Goal: Transaction & Acquisition: Download file/media

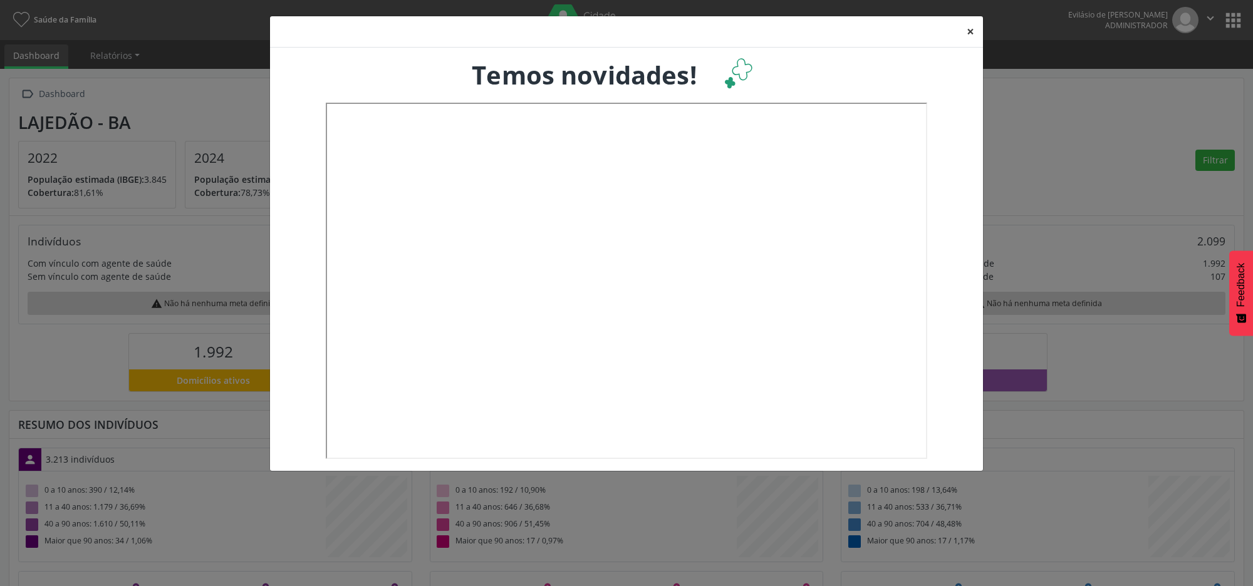
click at [966, 29] on button "×" at bounding box center [970, 31] width 25 height 31
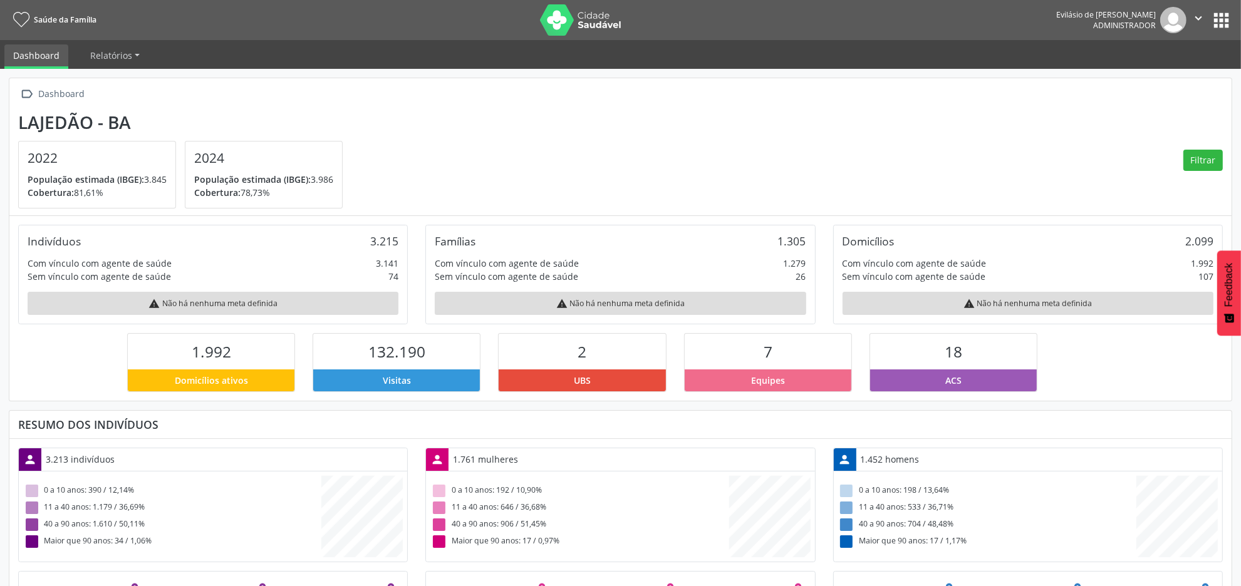
click at [1214, 26] on button "apps" at bounding box center [1221, 20] width 22 height 22
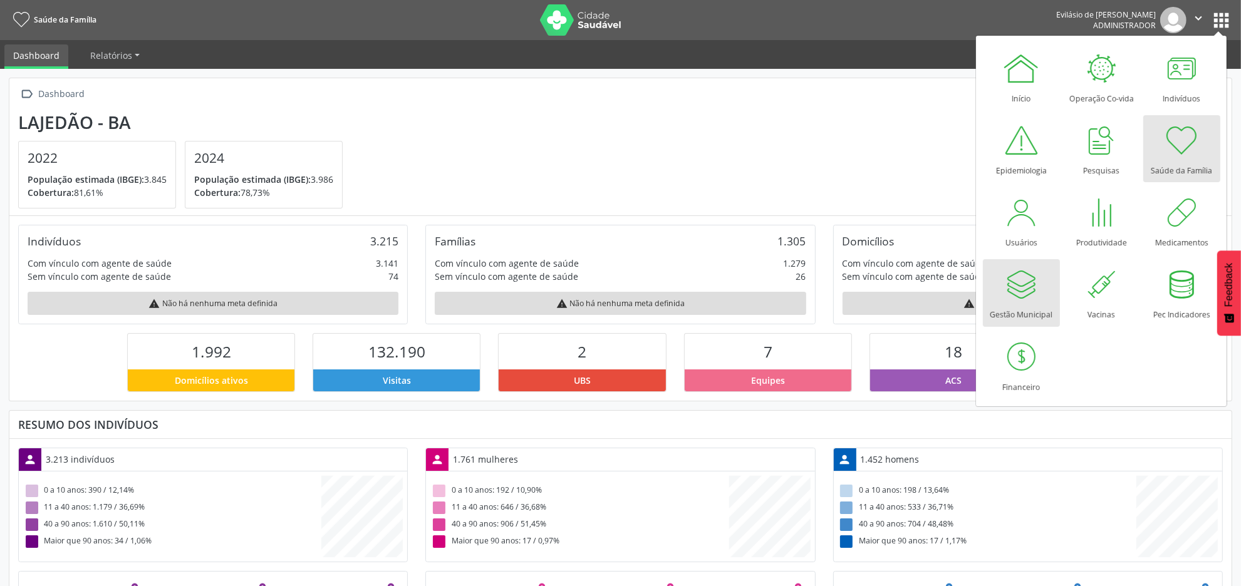
click at [1022, 301] on div at bounding box center [1021, 285] width 38 height 38
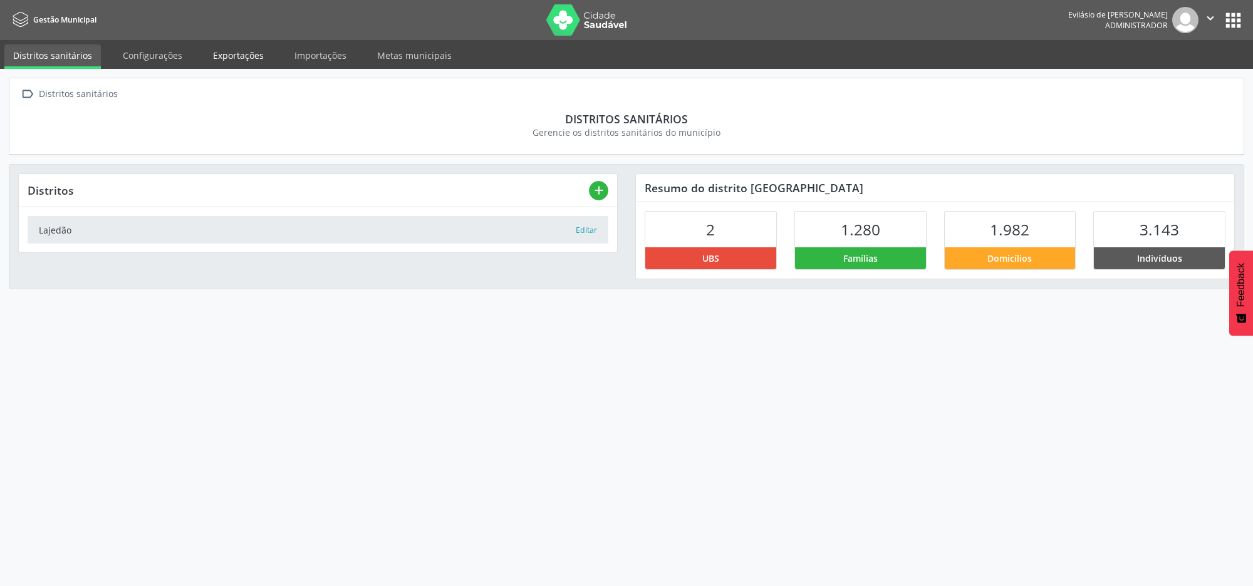
click at [243, 56] on link "Exportações" at bounding box center [238, 55] width 68 height 22
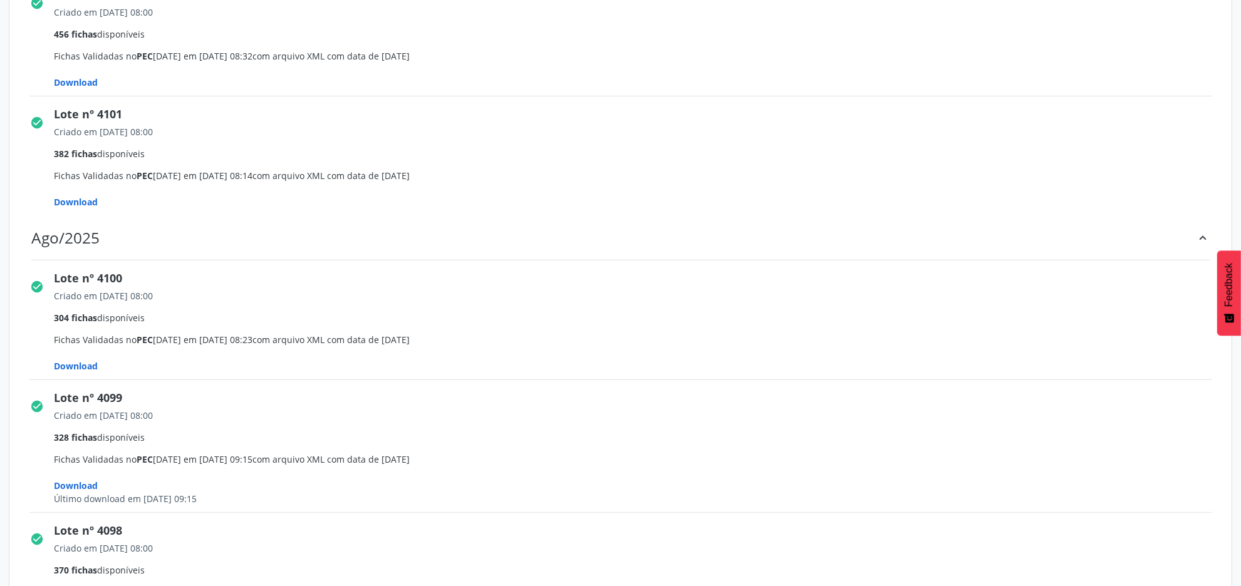
scroll to position [470, 0]
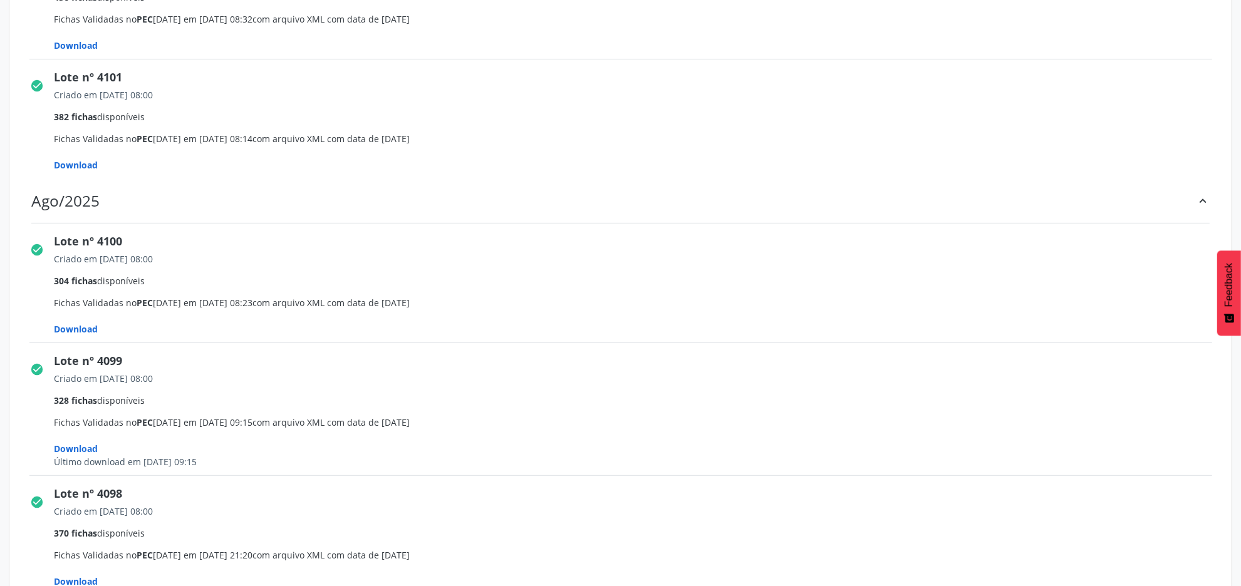
click at [86, 330] on span "Download" at bounding box center [76, 329] width 44 height 12
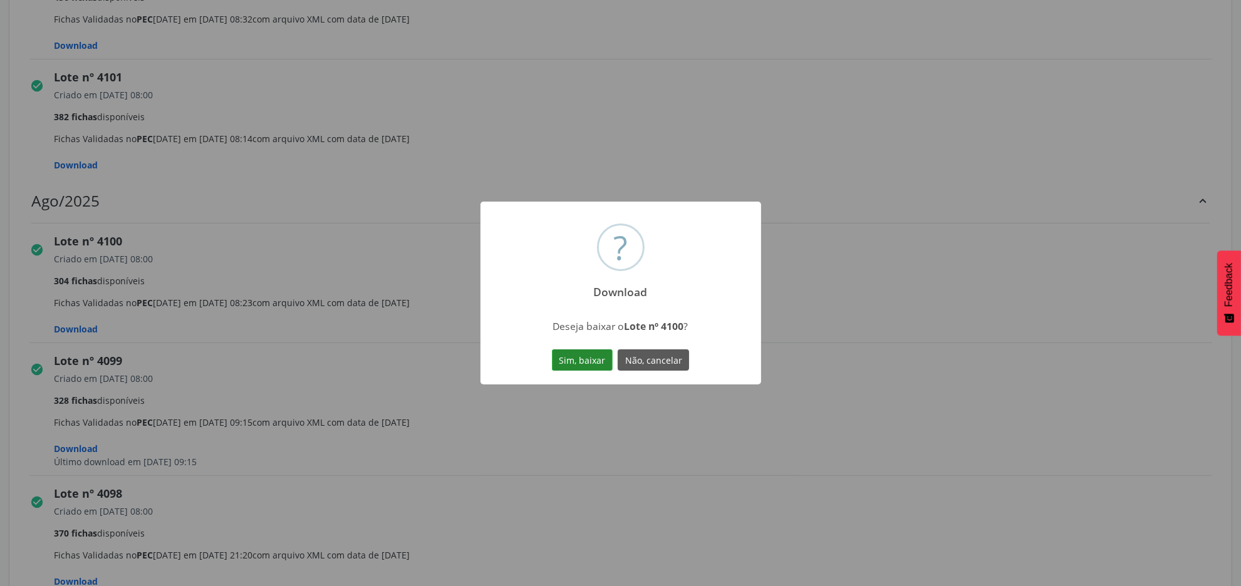
click at [583, 356] on button "Sim, baixar" at bounding box center [582, 359] width 61 height 21
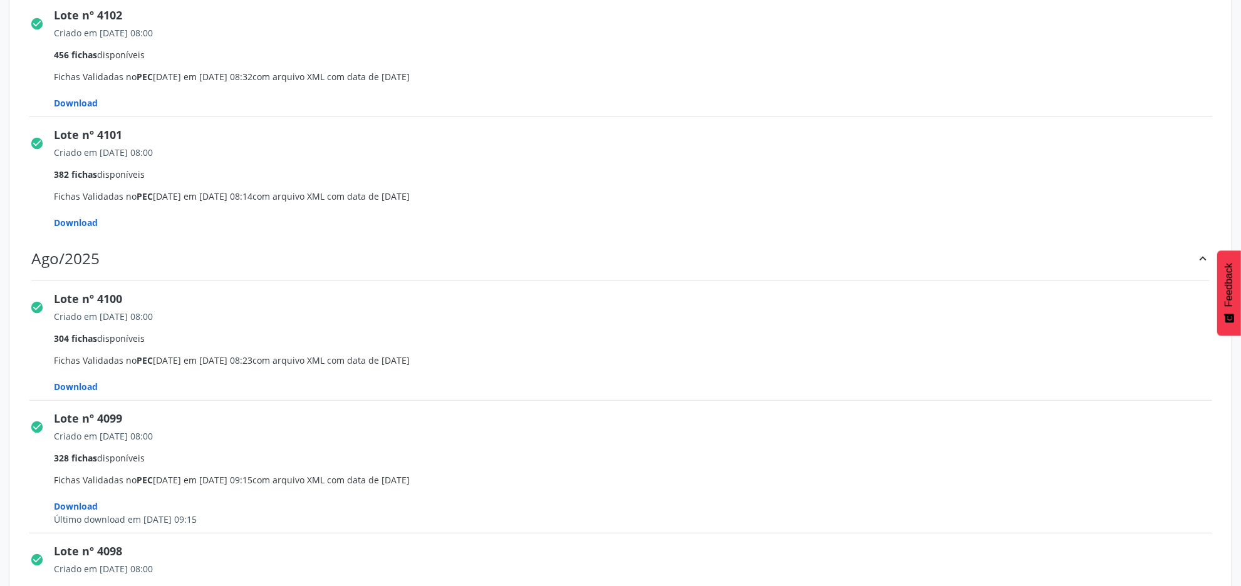
scroll to position [313, 0]
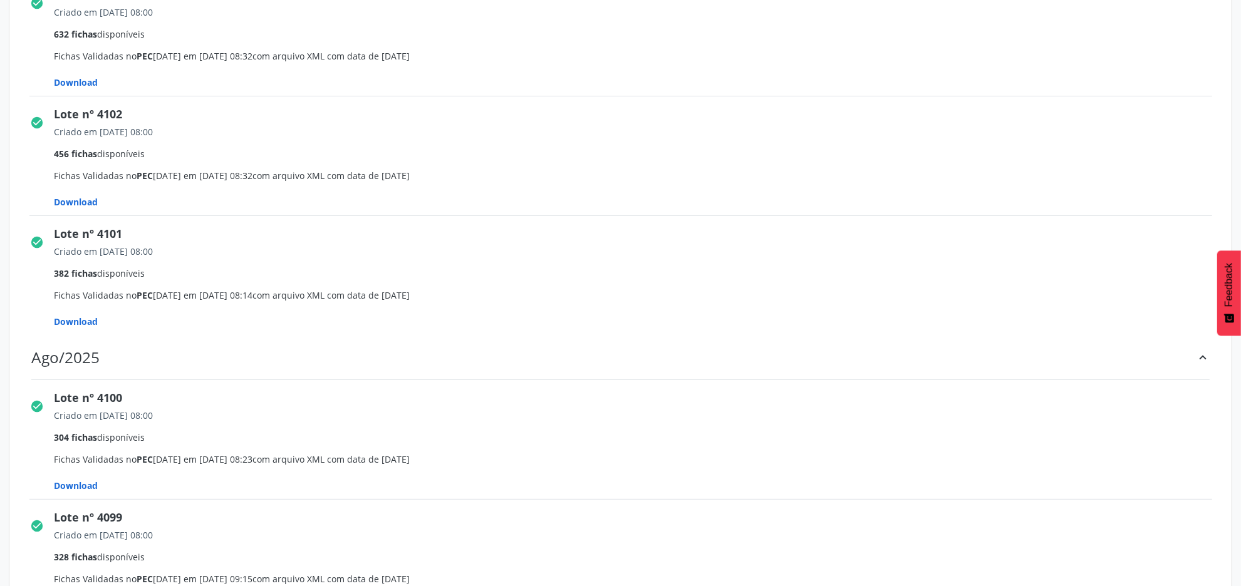
click at [82, 318] on span "Download" at bounding box center [76, 322] width 44 height 12
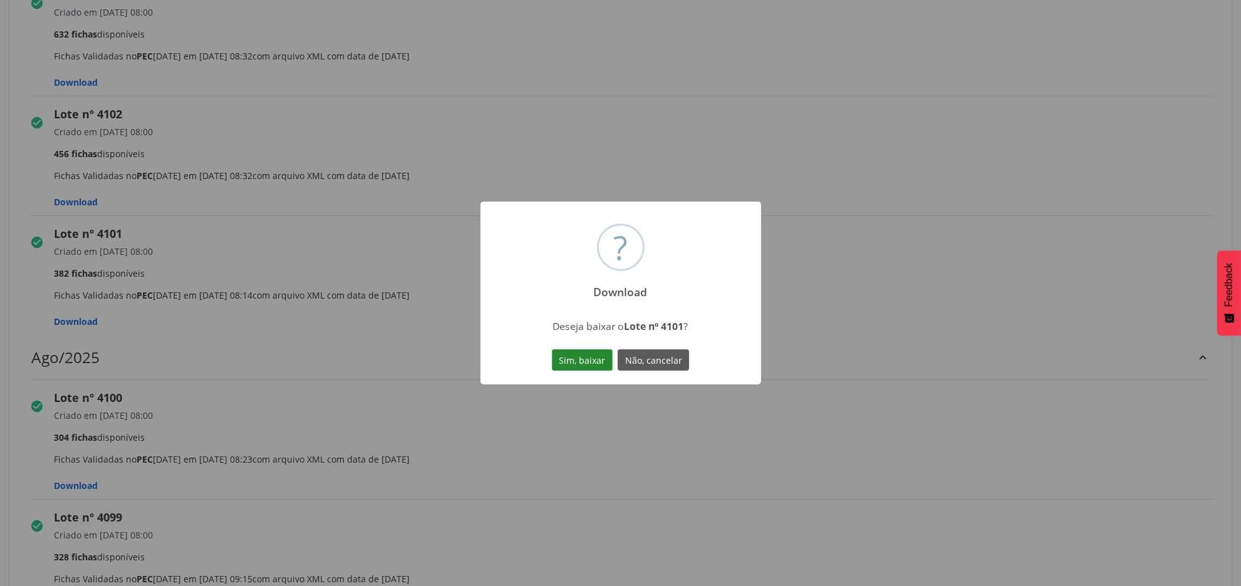
click at [581, 354] on button "Sim, baixar" at bounding box center [582, 359] width 61 height 21
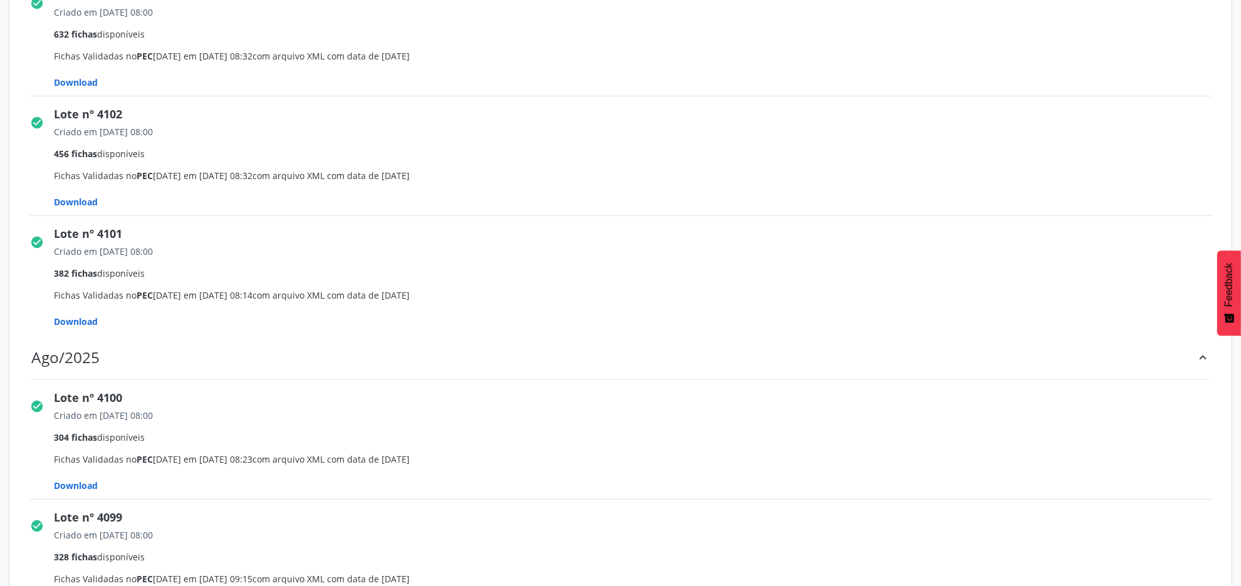
scroll to position [235, 0]
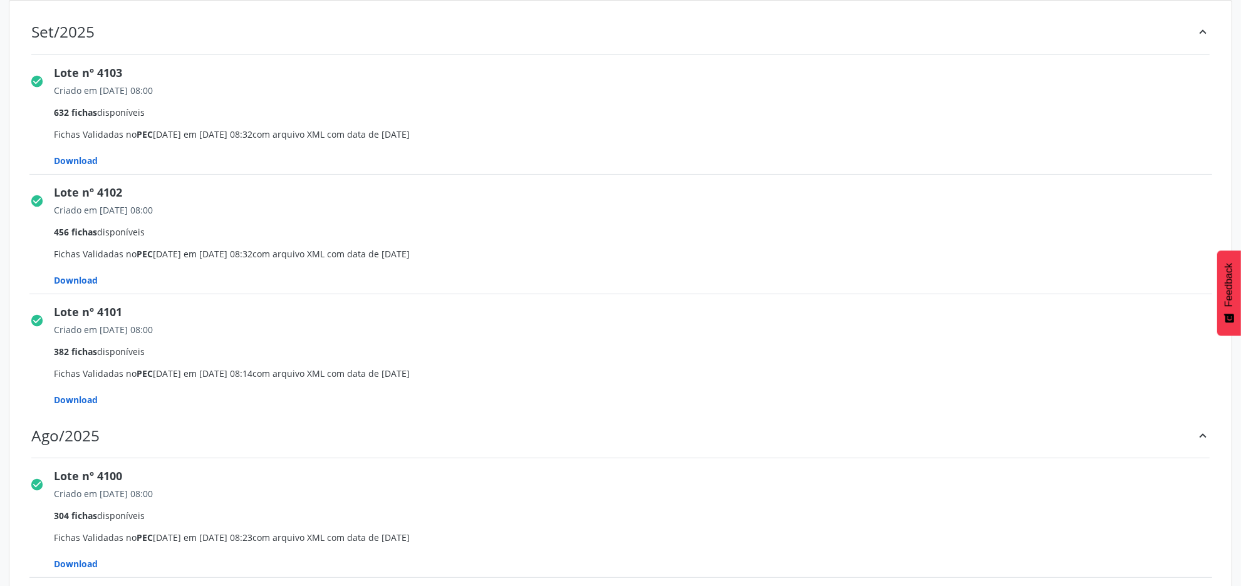
click at [86, 279] on span "Download" at bounding box center [76, 280] width 44 height 12
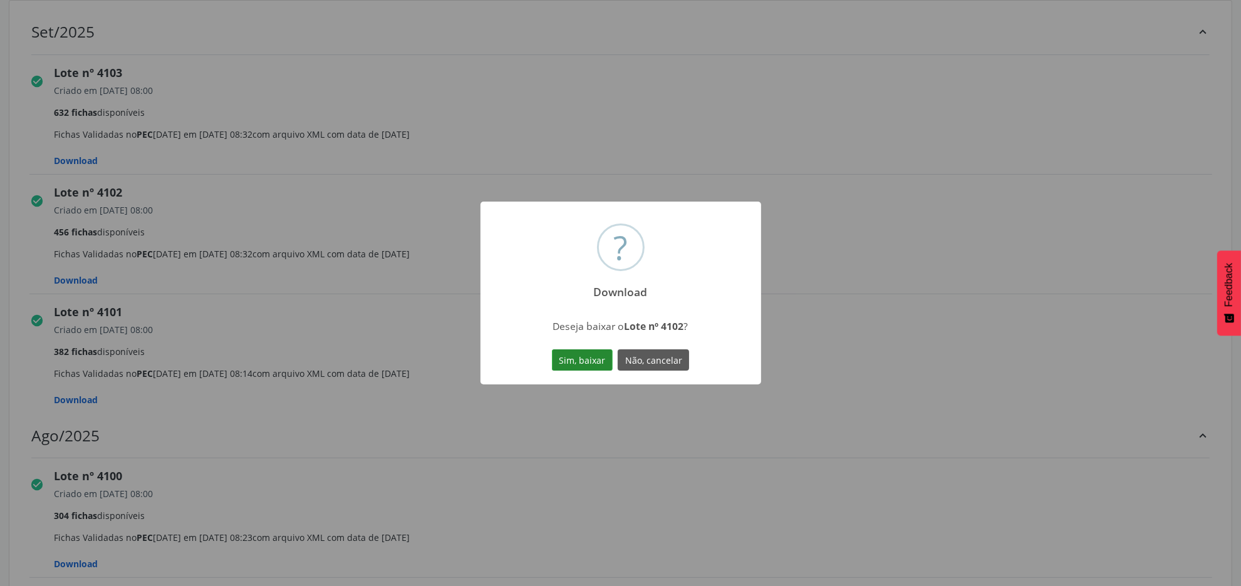
click at [581, 354] on button "Sim, baixar" at bounding box center [582, 359] width 61 height 21
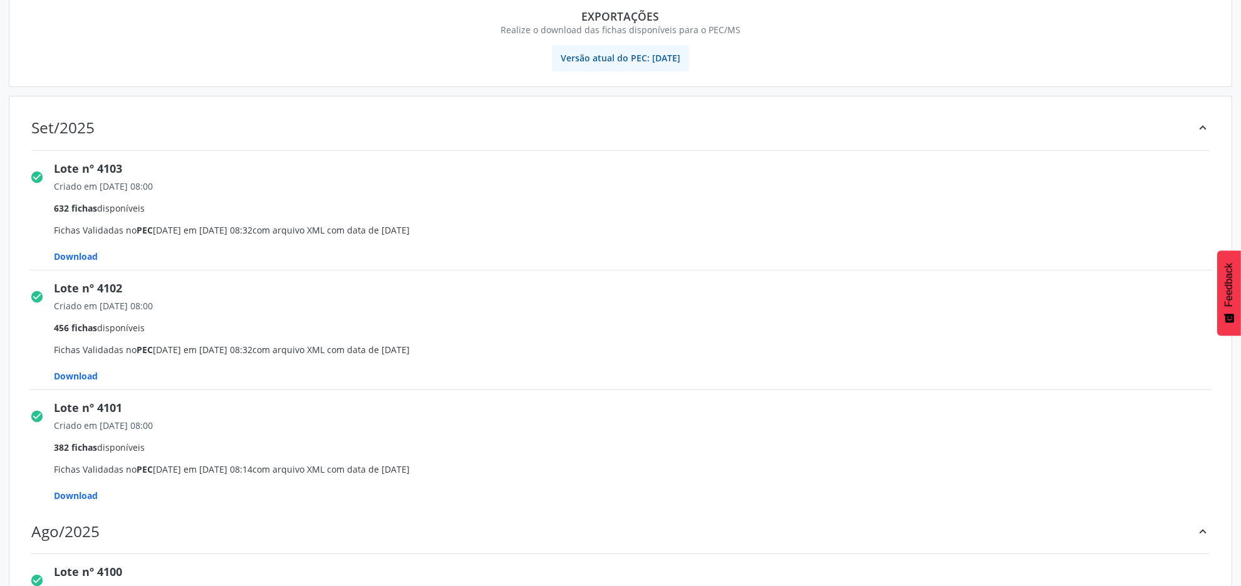
scroll to position [78, 0]
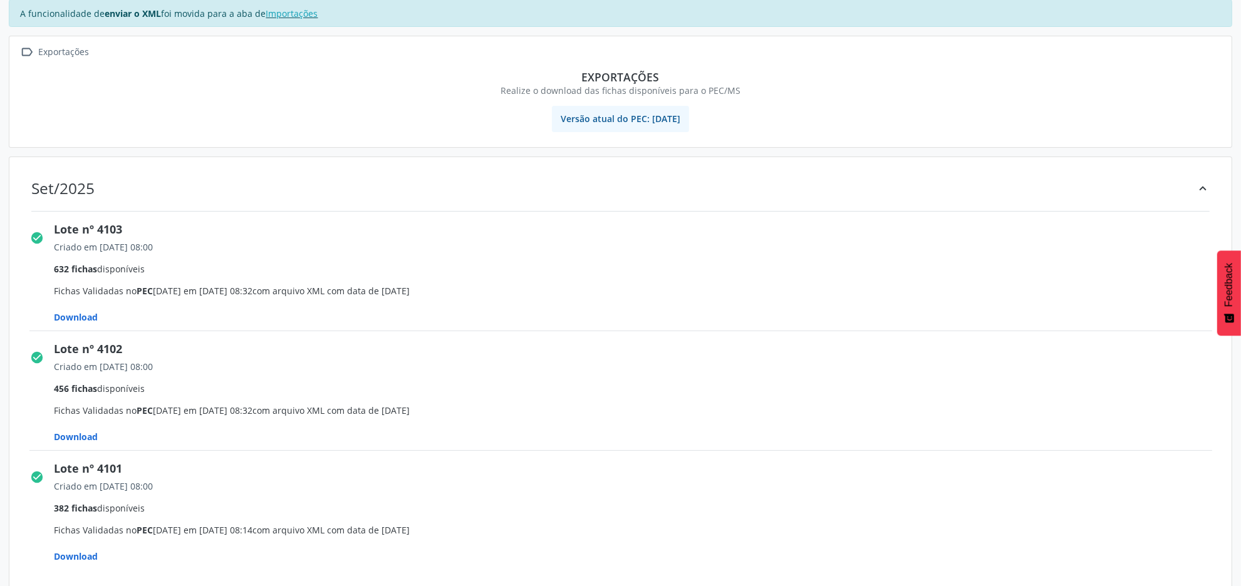
click at [85, 314] on span "Download" at bounding box center [76, 317] width 44 height 12
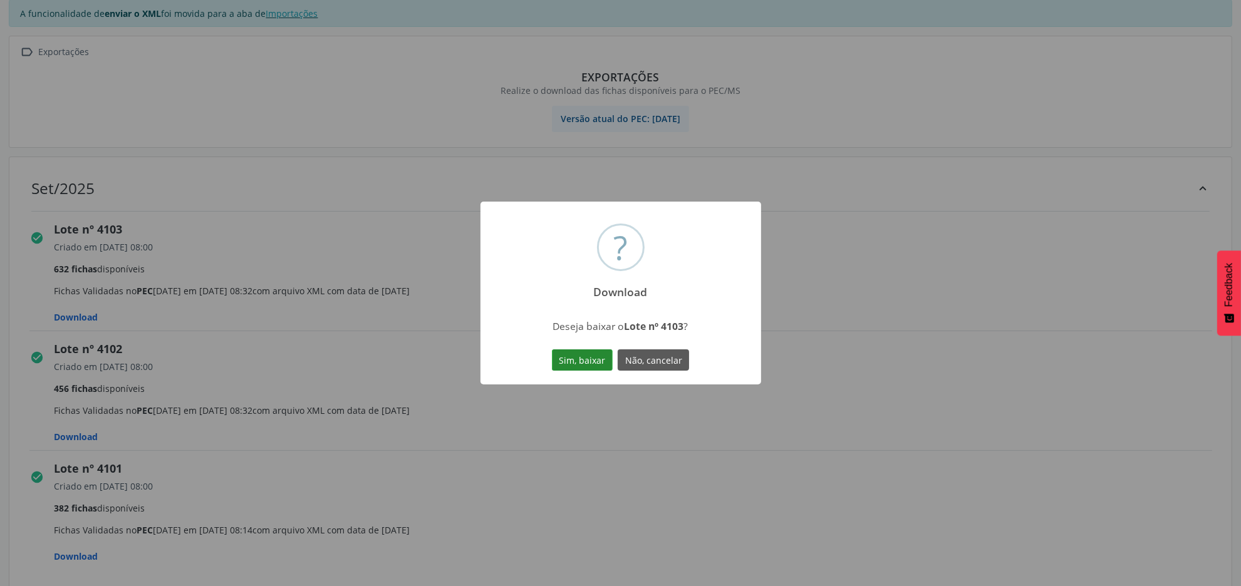
click at [589, 361] on button "Sim, baixar" at bounding box center [582, 359] width 61 height 21
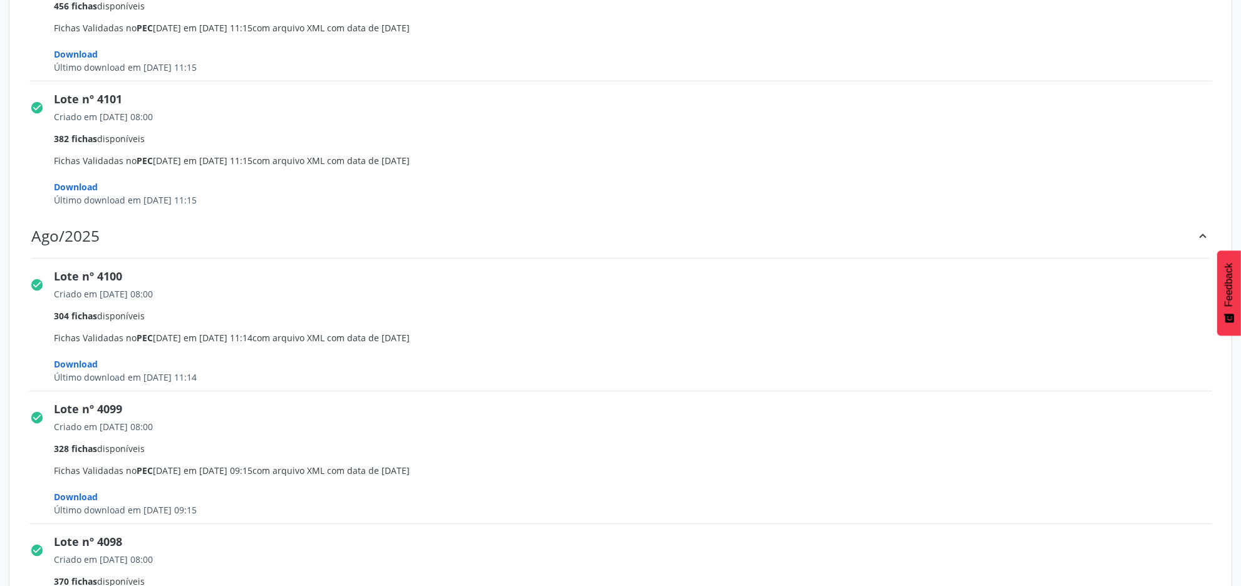
scroll to position [462, 0]
